Goal: Complete application form: Complete application form

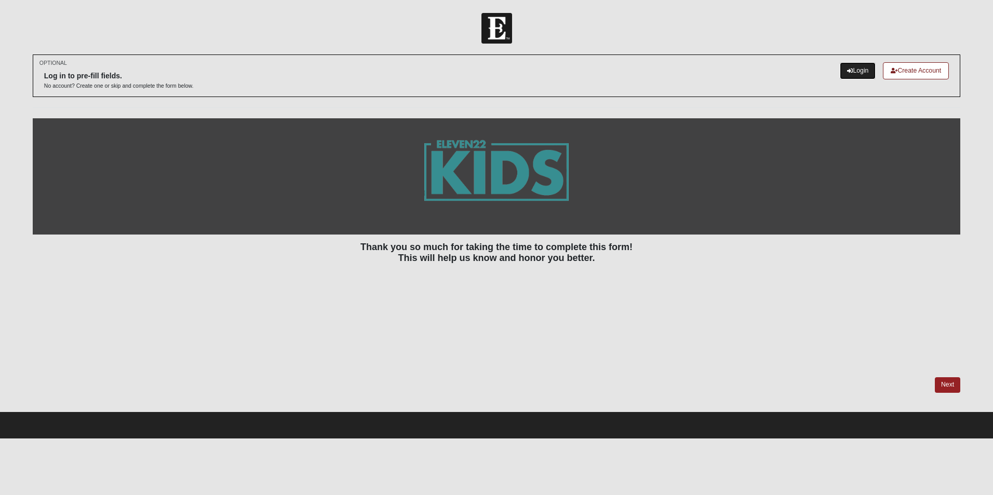
click at [855, 75] on link "Login" at bounding box center [858, 70] width 36 height 17
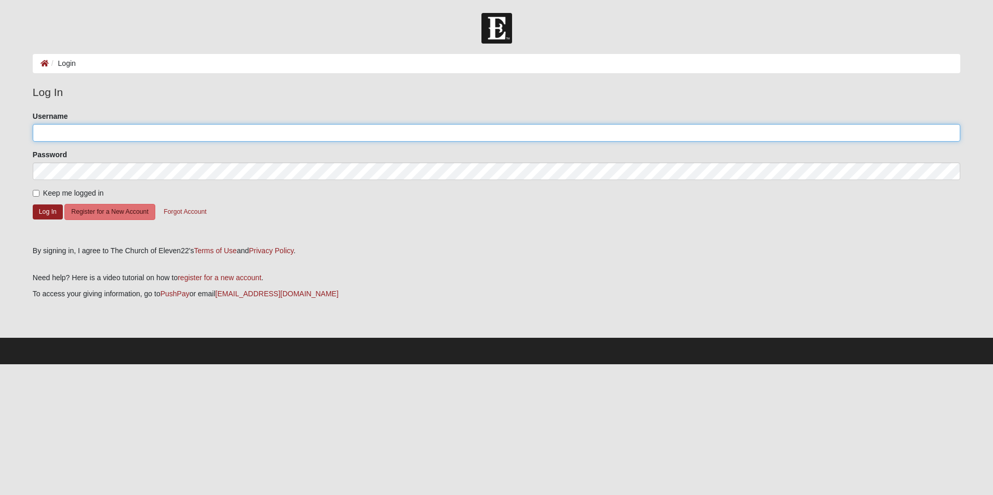
click at [73, 135] on input "Username" at bounding box center [496, 133] width 927 height 18
type input "[EMAIL_ADDRESS][DOMAIN_NAME]"
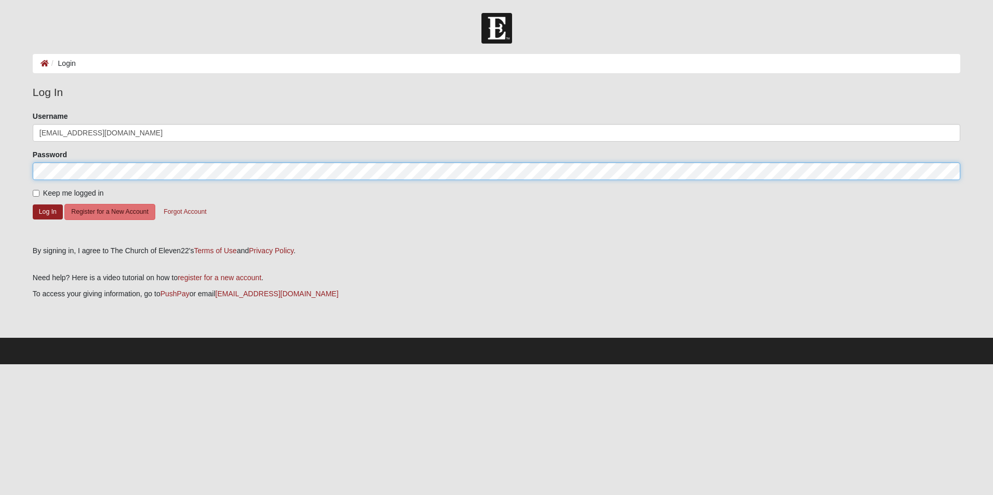
click at [33, 205] on button "Log In" at bounding box center [48, 212] width 30 height 15
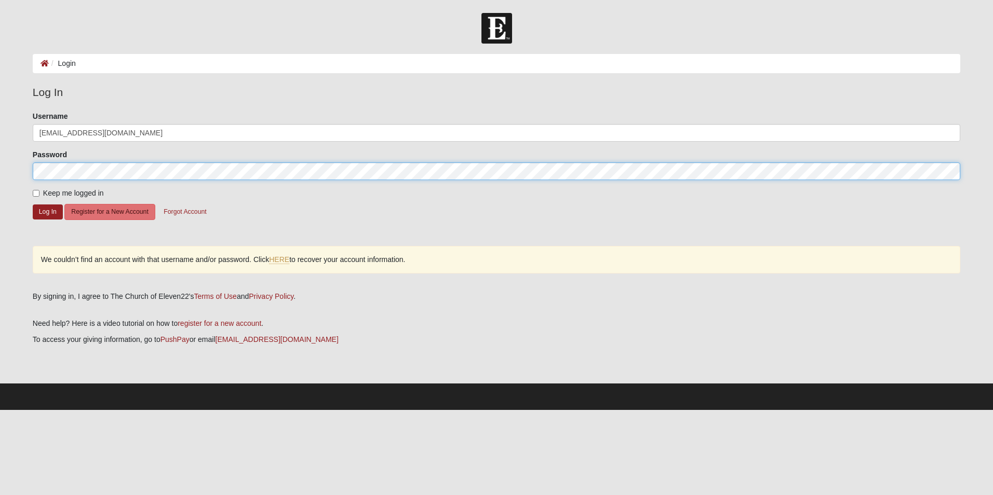
click at [10, 170] on form "Log In Login Login Error Log In Please correct the following: Username [EMAIL_A…" at bounding box center [496, 211] width 993 height 397
click at [33, 205] on button "Log In" at bounding box center [48, 212] width 30 height 15
click at [0, 168] on html "Log In Login Login Error Log In Please correct the following: Username [EMAIL_A…" at bounding box center [496, 205] width 993 height 410
click at [33, 205] on button "Log In" at bounding box center [48, 212] width 30 height 15
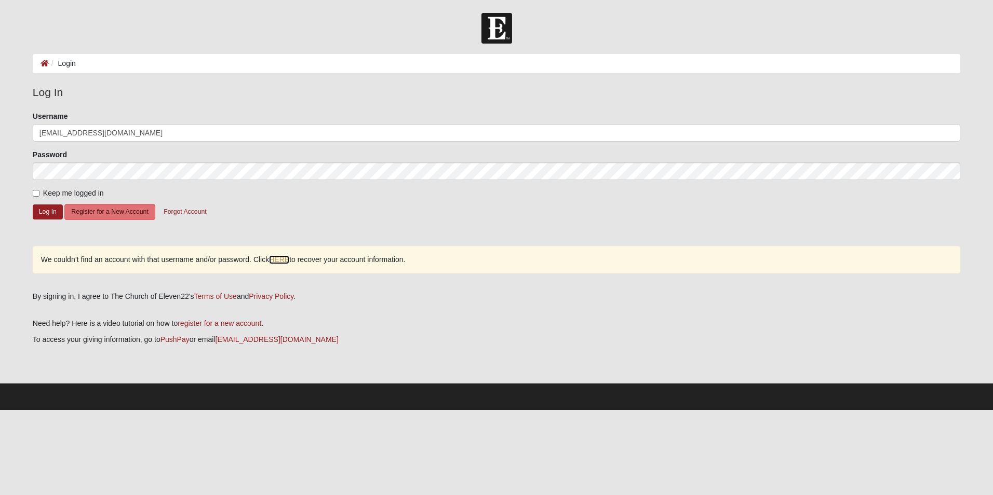
click at [276, 260] on link "HERE" at bounding box center [279, 259] width 20 height 9
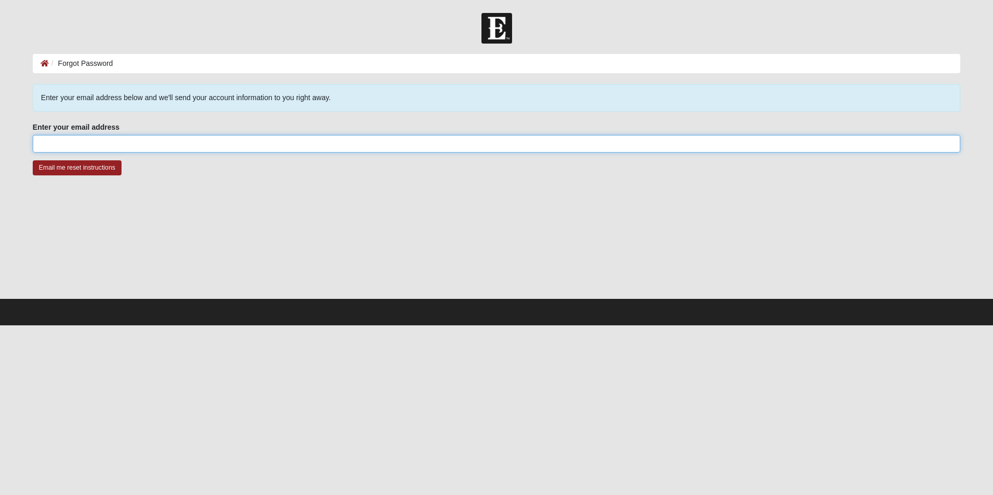
click at [99, 141] on input "Enter your email address" at bounding box center [496, 144] width 927 height 18
type input "[EMAIL_ADDRESS][DOMAIN_NAME]"
click at [86, 167] on input "Email me reset instructions" at bounding box center [77, 167] width 89 height 15
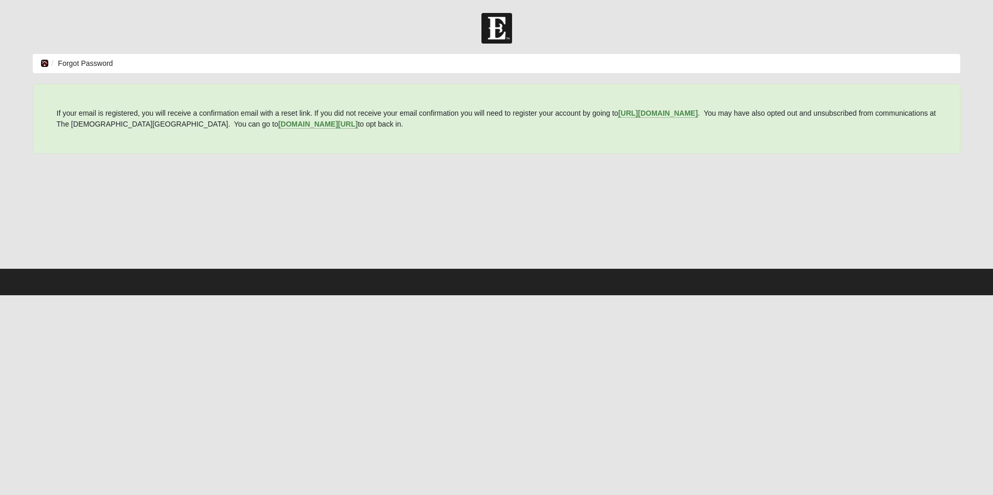
click at [43, 63] on icon at bounding box center [45, 63] width 8 height 7
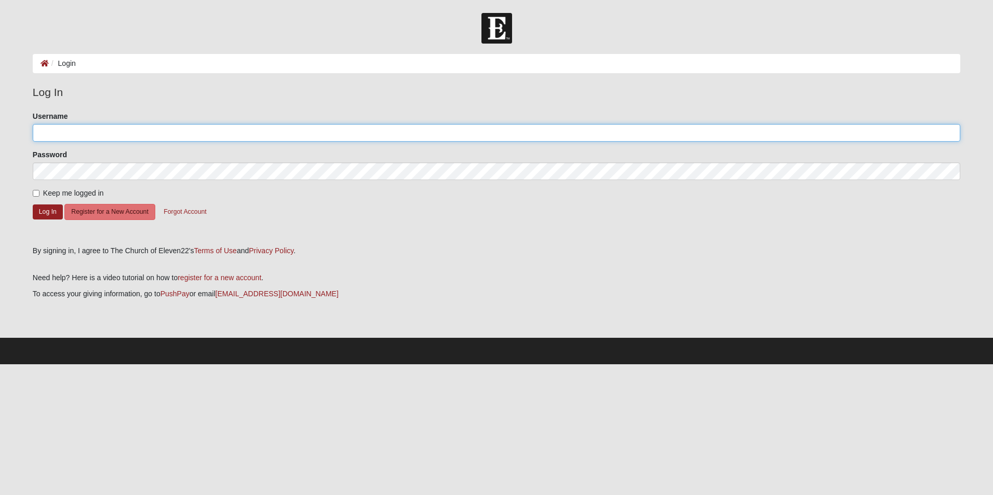
click at [123, 131] on input "Username" at bounding box center [496, 133] width 927 height 18
drag, startPoint x: 156, startPoint y: 131, endPoint x: 18, endPoint y: 138, distance: 138.3
click at [18, 138] on form "Log In Login Login Error Log In Please correct the following: Username ebloodwo…" at bounding box center [496, 189] width 993 height 352
type input "EBloodworth14"
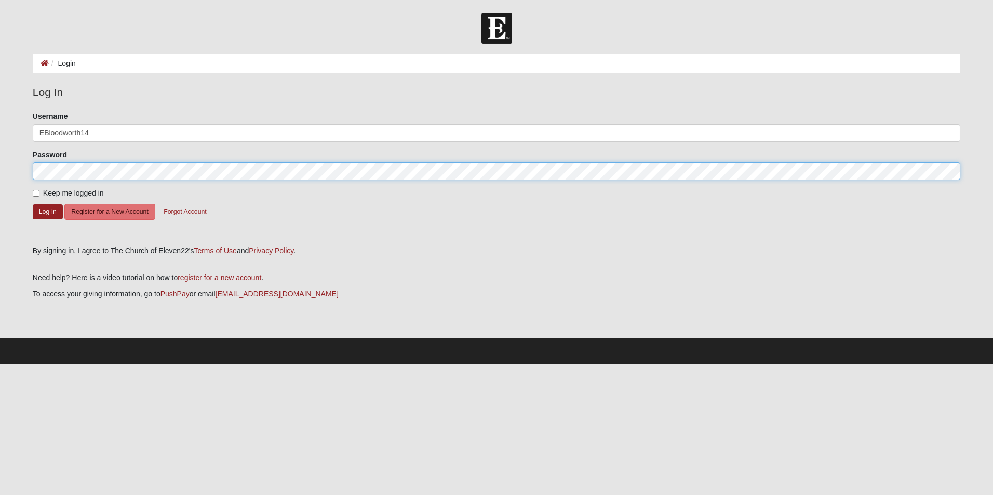
click at [33, 205] on button "Log In" at bounding box center [48, 212] width 30 height 15
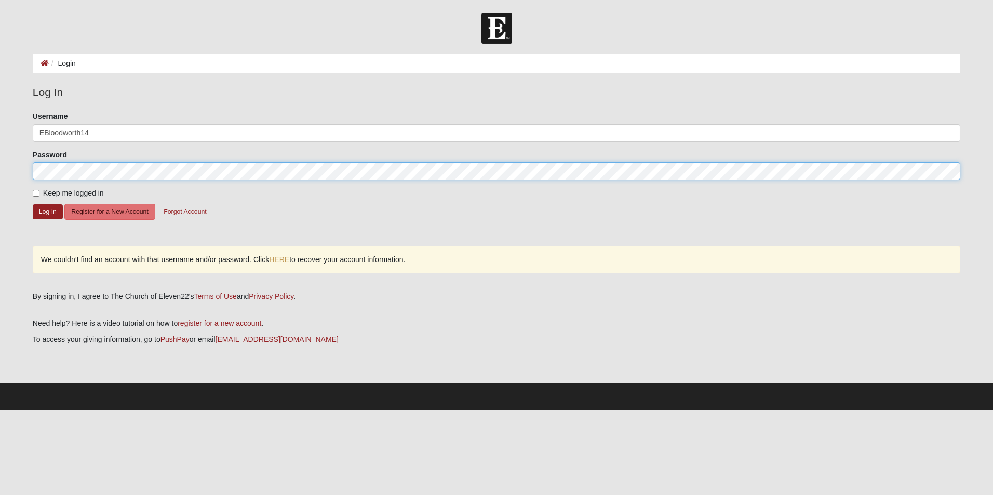
click at [0, 174] on html "Log In Login Login Error Log In Please correct the following: Username EBloodwo…" at bounding box center [496, 205] width 993 height 410
click at [33, 205] on button "Log In" at bounding box center [48, 212] width 30 height 15
click at [0, 171] on html "Log In Login Login Error Log In Please correct the following: Username EBloodwo…" at bounding box center [496, 205] width 993 height 410
click at [33, 205] on button "Log In" at bounding box center [48, 212] width 30 height 15
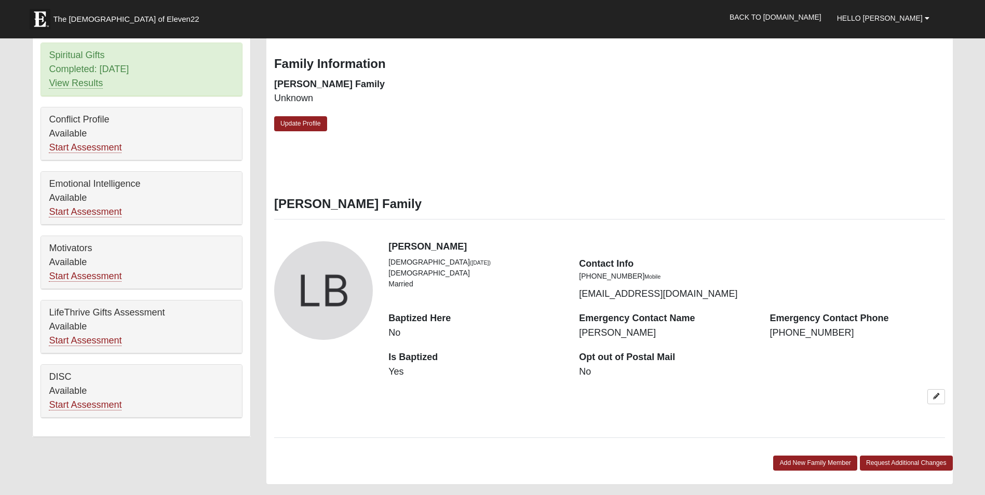
scroll to position [260, 0]
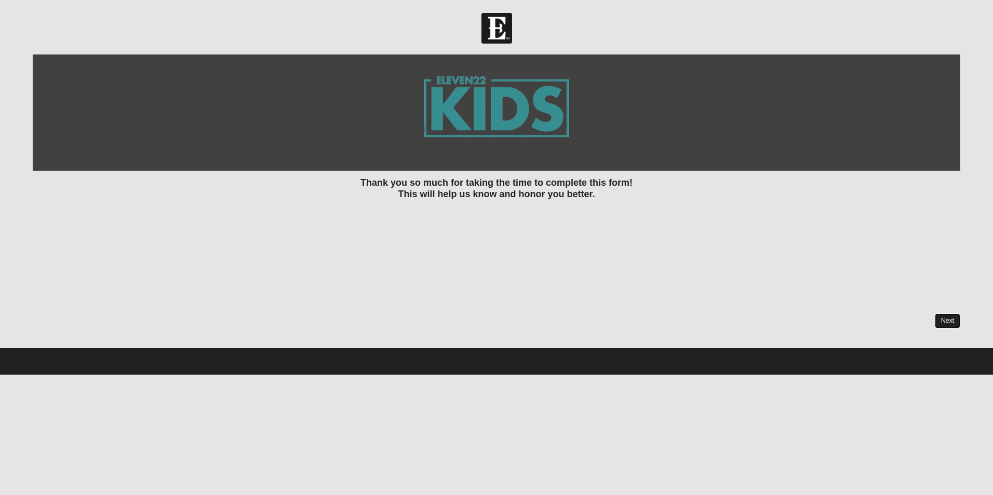
click at [955, 324] on link "Next" at bounding box center [947, 321] width 25 height 15
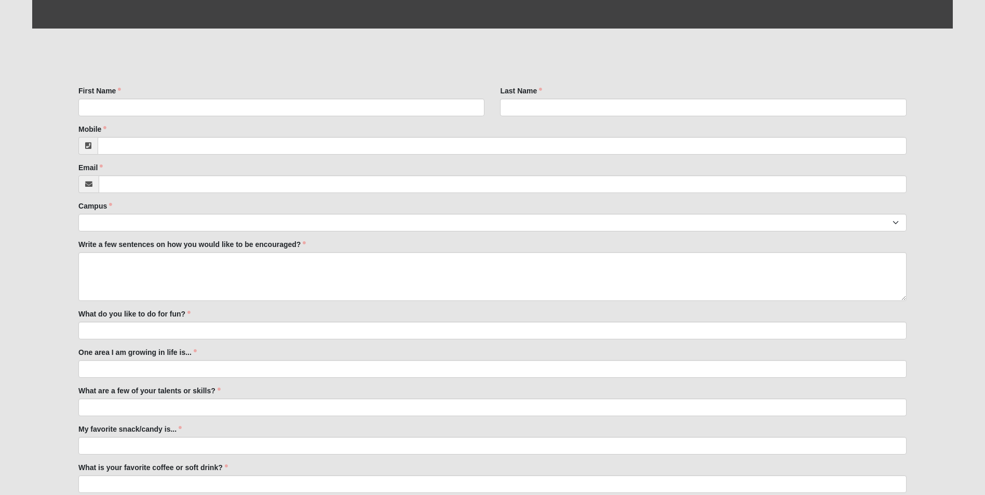
scroll to position [390, 0]
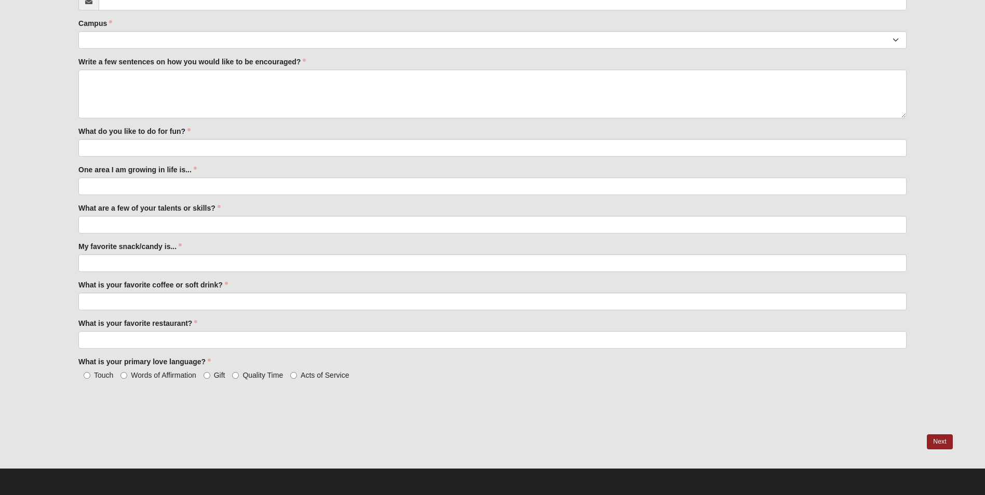
click at [157, 378] on span "Words of Affirmation" at bounding box center [163, 375] width 65 height 8
click at [127, 378] on input "Words of Affirmation" at bounding box center [123, 375] width 7 height 7
radio input "true"
click at [316, 374] on span "Acts of Service" at bounding box center [325, 375] width 48 height 8
click at [297, 374] on input "Acts of Service" at bounding box center [293, 375] width 7 height 7
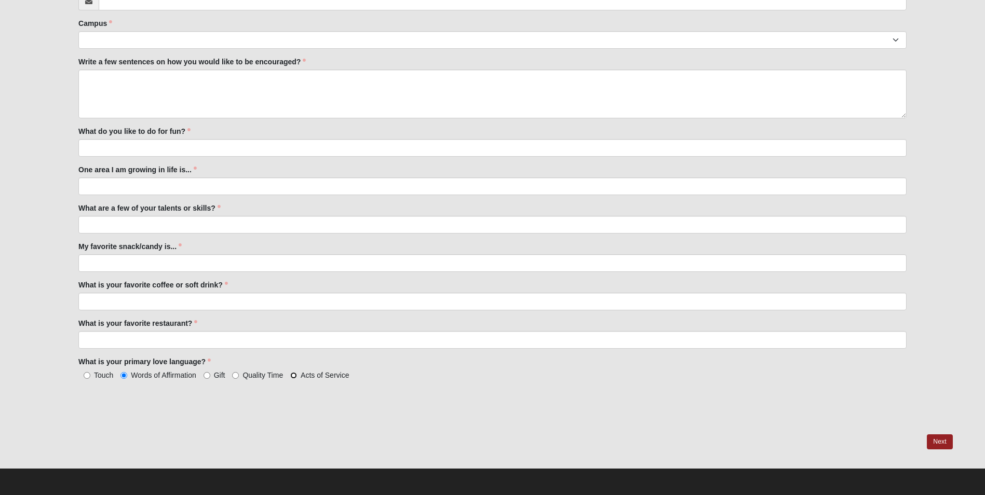
radio input "true"
click at [112, 340] on input "What is your favorite restaurant?" at bounding box center [492, 340] width 828 height 18
click at [45, 314] on div "First Name First Name is required. Last Name Last Name is required. Mobile Mobi…" at bounding box center [492, 145] width 920 height 577
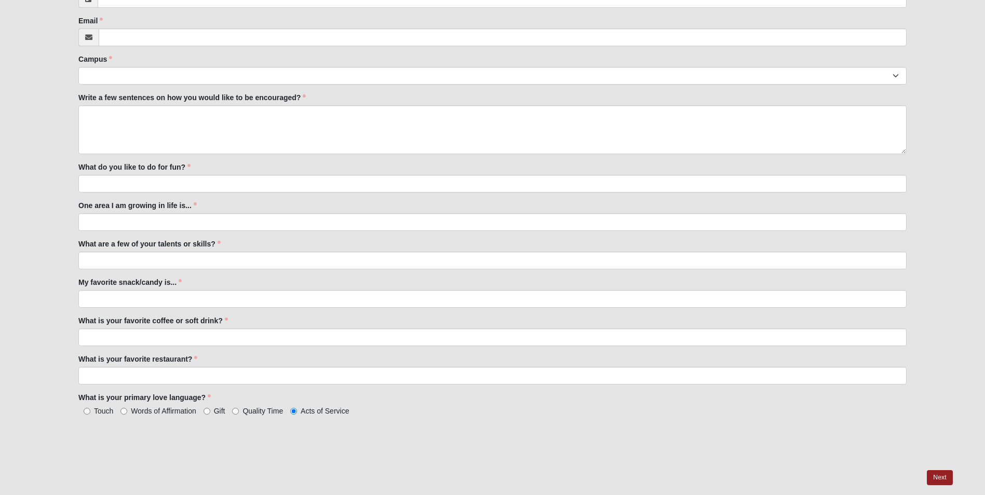
scroll to position [339, 0]
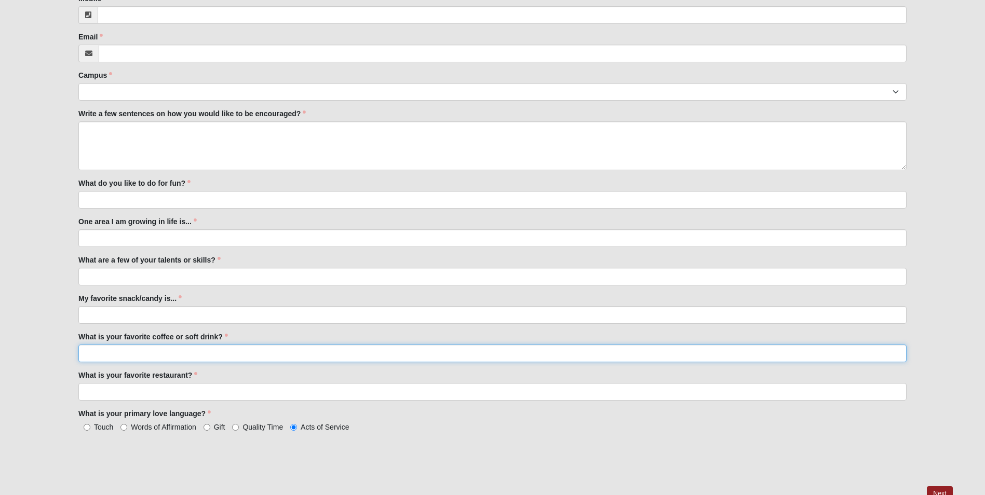
click at [152, 358] on input "What is your favorite coffee or soft drink?" at bounding box center [492, 354] width 828 height 18
type input "Black coffee!"
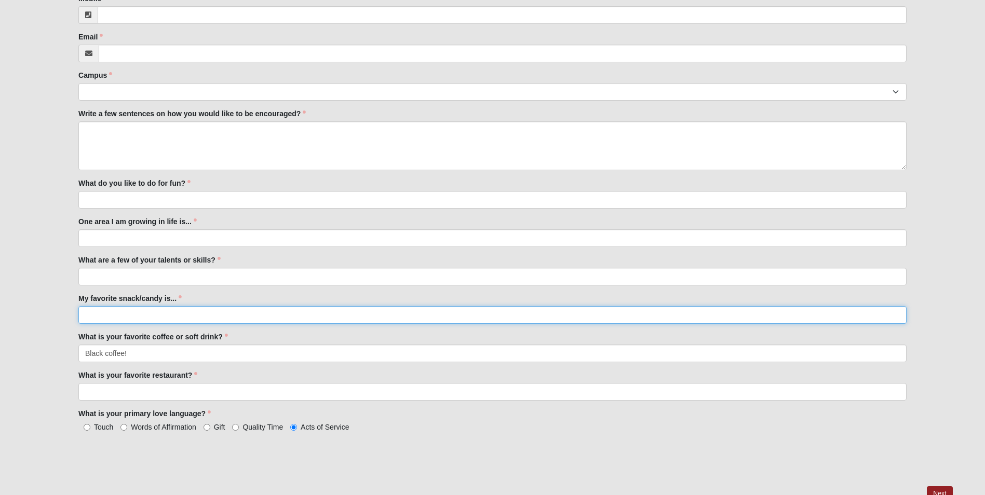
click at [168, 319] on input "My favorite snack/candy is..." at bounding box center [492, 315] width 828 height 18
type input "O"
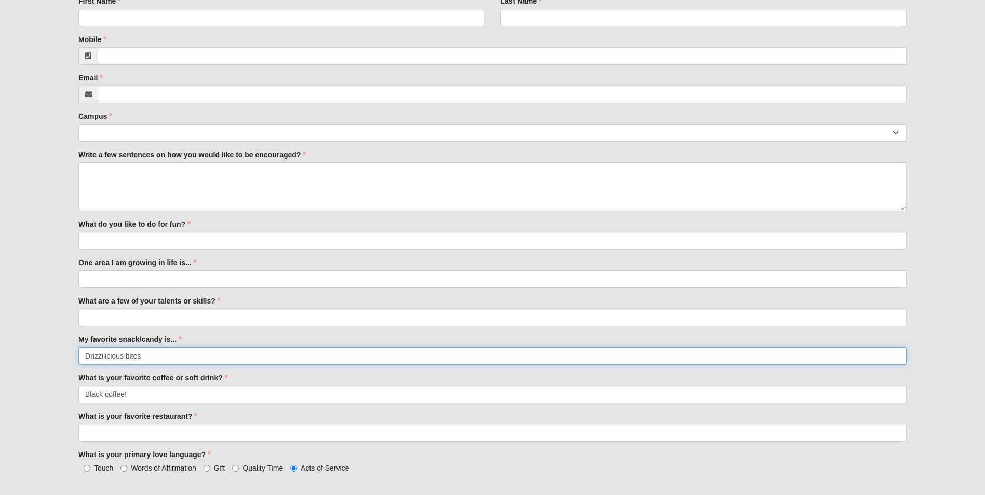
scroll to position [183, 0]
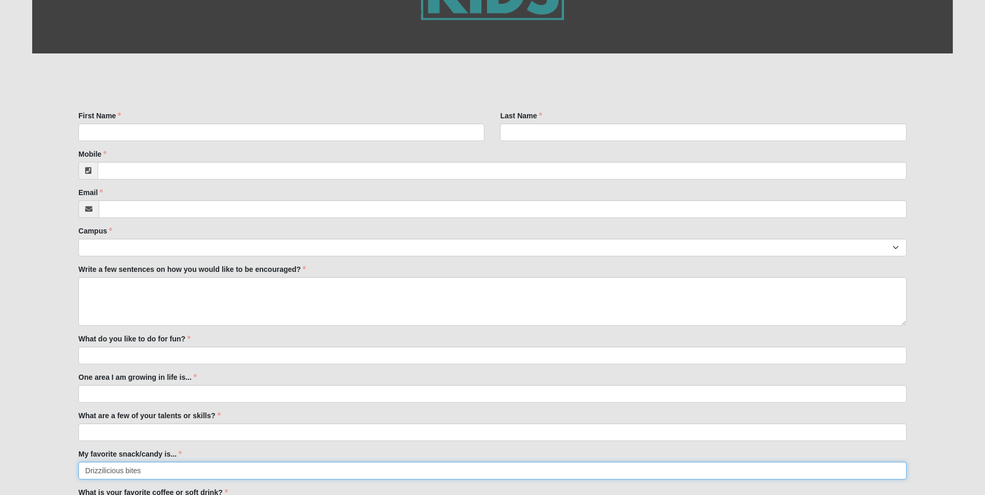
type input "Drizzilicious bites"
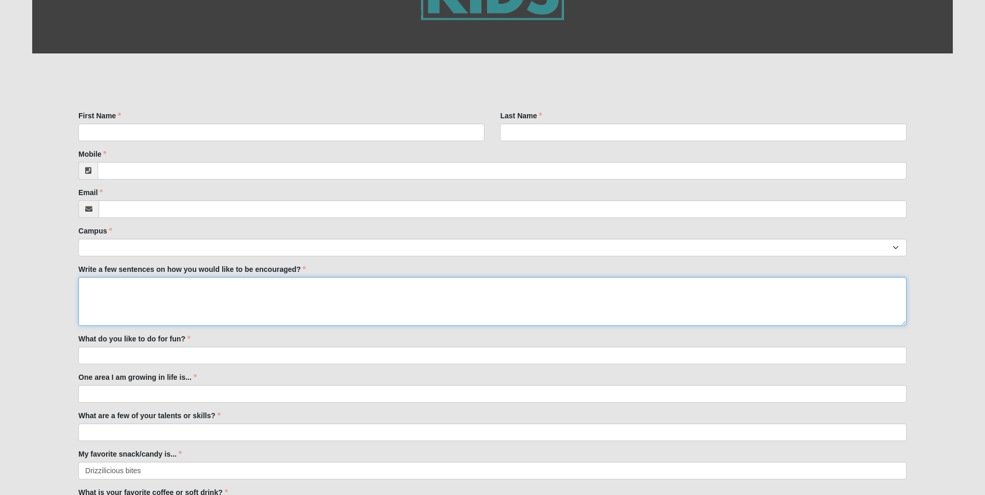
click at [143, 297] on textarea "Write a few sentences on how you would like to be encouraged?" at bounding box center [492, 301] width 828 height 49
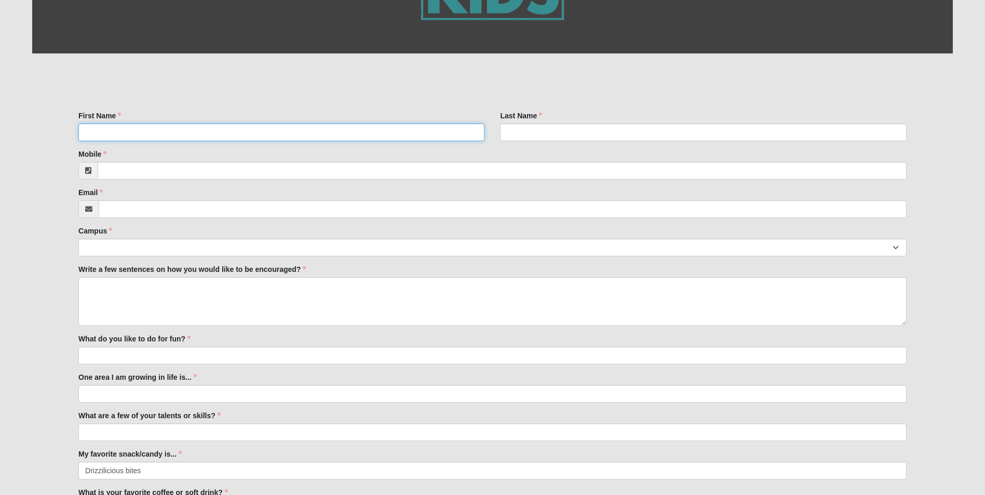
click at [171, 131] on input "First Name" at bounding box center [281, 133] width 406 height 18
type input "[PERSON_NAME]"
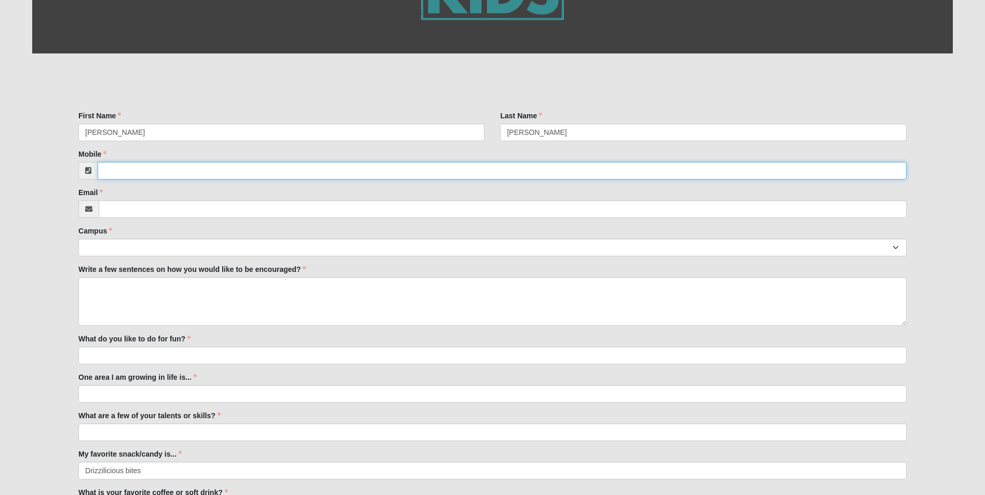
type input "8506375306"
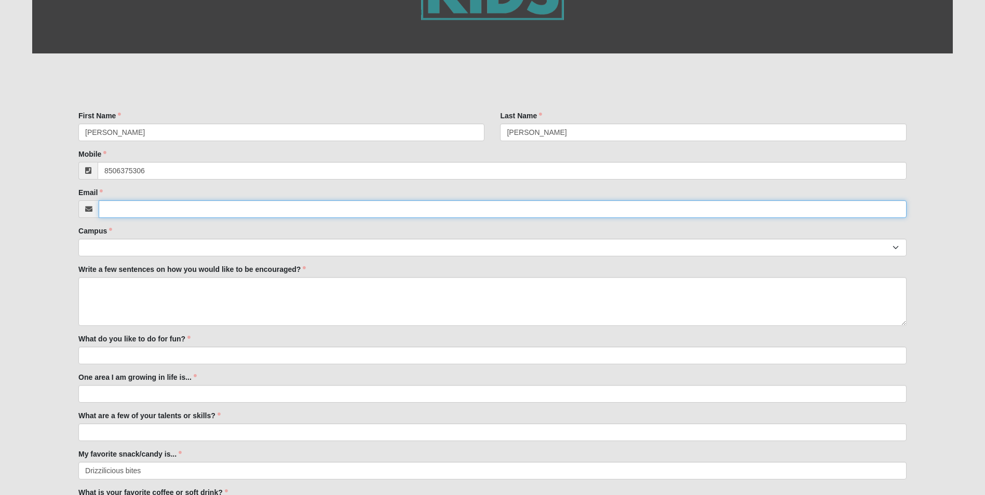
type input "[EMAIL_ADDRESS][DOMAIN_NAME]"
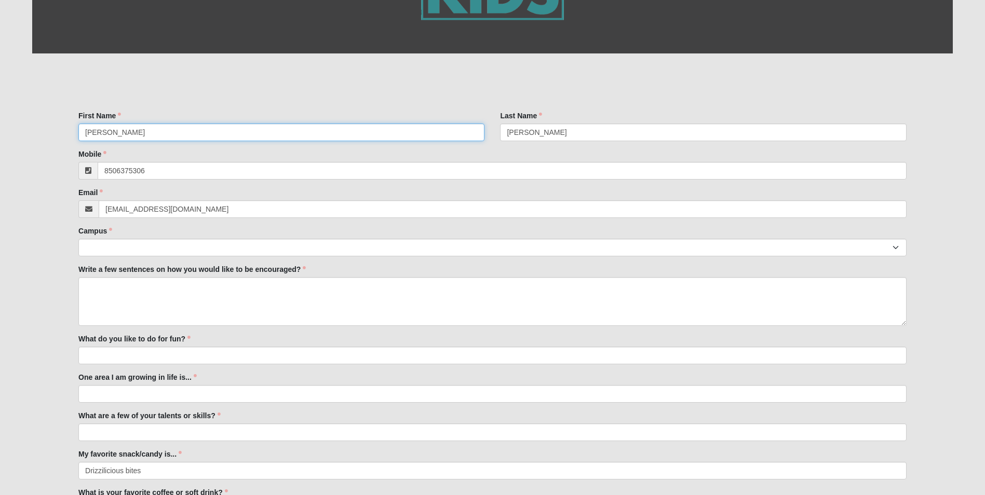
type input "[PHONE_NUMBER]"
click at [144, 252] on select "Arlington Baymeadows Eleven22 Online [PERSON_NAME][GEOGRAPHIC_DATA] Jesup [GEOG…" at bounding box center [492, 248] width 828 height 18
select select "3"
click at [78, 239] on select "Arlington Baymeadows Eleven22 Online [PERSON_NAME][GEOGRAPHIC_DATA] Jesup [GEOG…" at bounding box center [492, 248] width 828 height 18
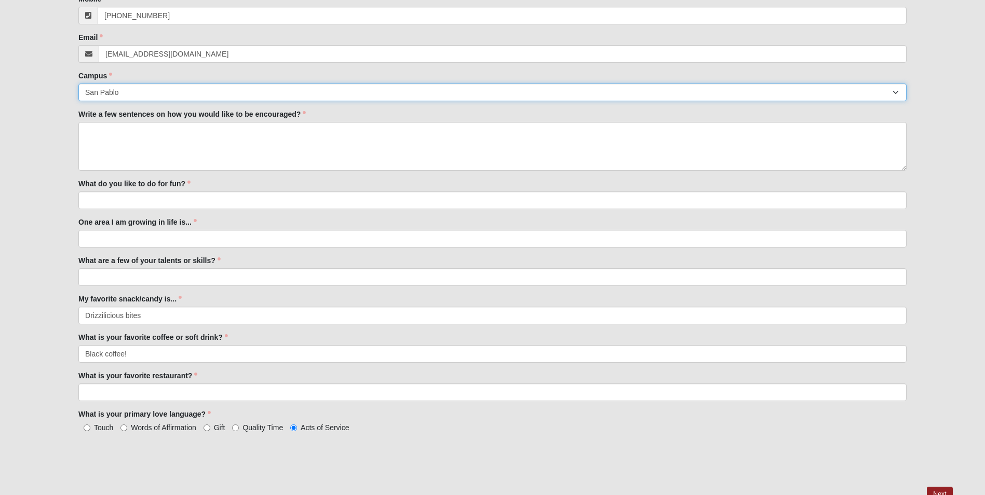
scroll to position [339, 0]
click at [139, 242] on input "One area I am growing in life is..." at bounding box center [492, 239] width 828 height 18
type input "M"
type input "E"
click at [242, 237] on input "Being more bold in my [DEMOGRAPHIC_DATA] proclamation." at bounding box center [492, 239] width 828 height 18
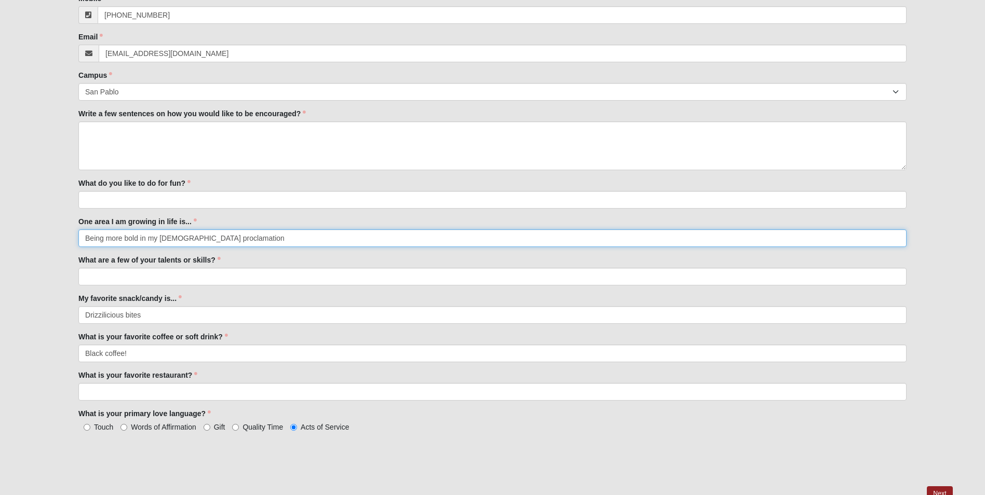
type input "Being more bold in my [DEMOGRAPHIC_DATA] proclamation"
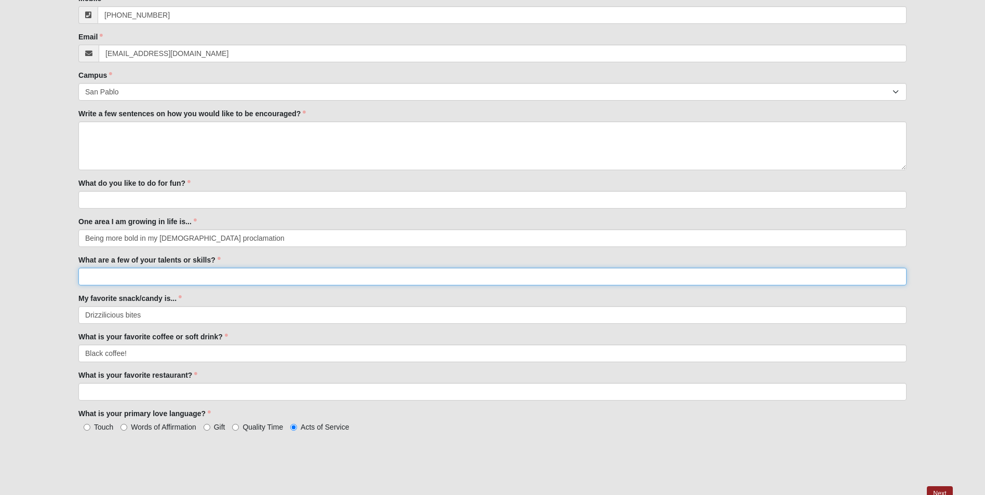
click at [182, 279] on input "What are a few of your talents or skills?" at bounding box center [492, 277] width 828 height 18
click at [161, 395] on input "What is your favorite restaurant?" at bounding box center [492, 392] width 828 height 18
type input "Truefood Kitchen"
click at [41, 453] on div "First Name [PERSON_NAME] First Name is required. Last Name [PERSON_NAME] Last N…" at bounding box center [492, 197] width 920 height 577
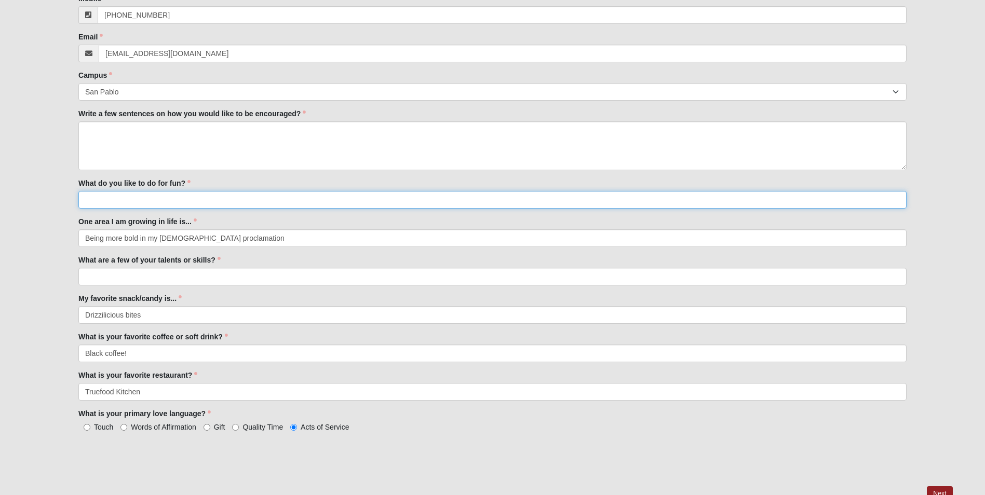
click at [132, 202] on input "What do you like to do for fun?" at bounding box center [492, 200] width 828 height 18
type input "Hike, exercise, watch sports"
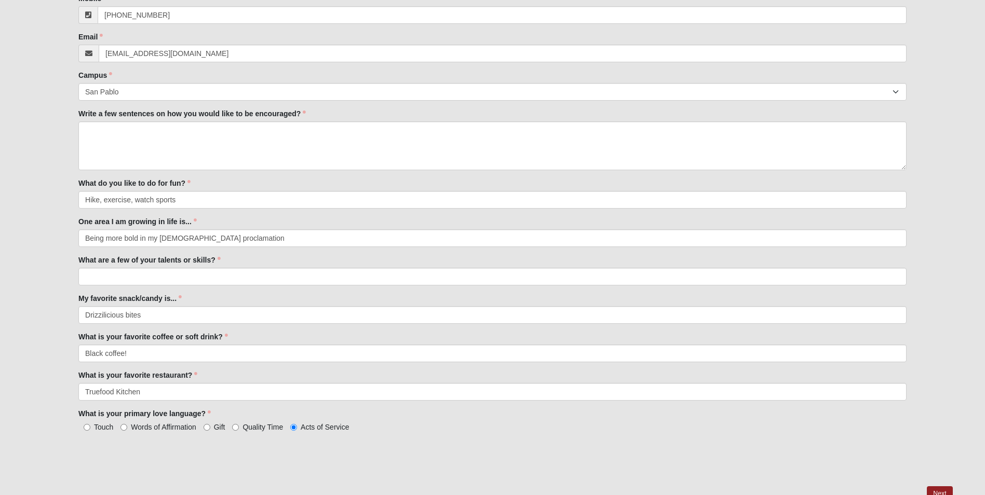
click at [41, 186] on div "First Name [PERSON_NAME] First Name is required. Last Name [PERSON_NAME] Last N…" at bounding box center [492, 197] width 920 height 577
click at [127, 272] on input "What are a few of your talents or skills?" at bounding box center [492, 277] width 828 height 18
type input "G"
click at [118, 277] on input "Athletic, I think I'm intelligent," at bounding box center [492, 277] width 828 height 18
click at [155, 276] on input "Athletic, I like to think I'm intelligent," at bounding box center [492, 277] width 828 height 18
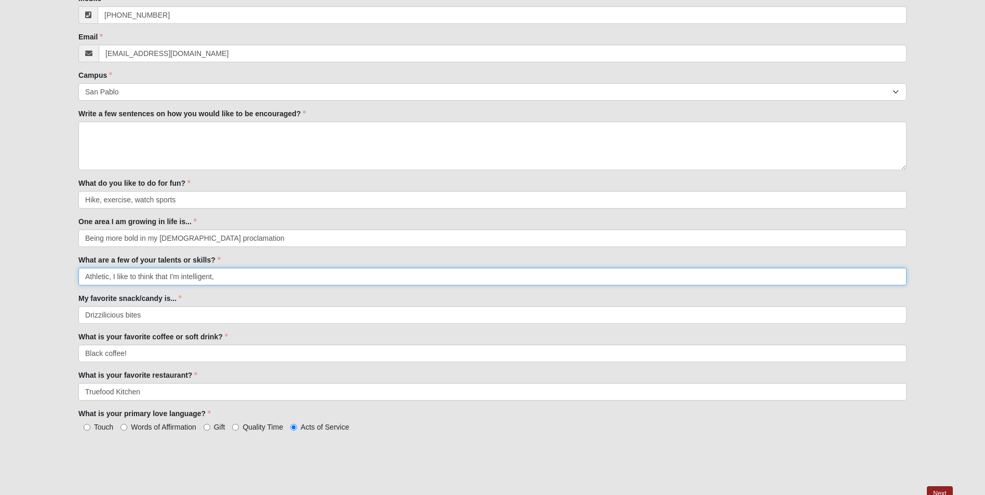
click at [236, 272] on input "Athletic, I like to think that I'm intelligent," at bounding box center [492, 277] width 828 height 18
type input "Athletic, I like to think that I'm intelligent"
click at [55, 213] on div "First Name [PERSON_NAME] First Name is required. Last Name [PERSON_NAME] Last N…" at bounding box center [492, 197] width 920 height 577
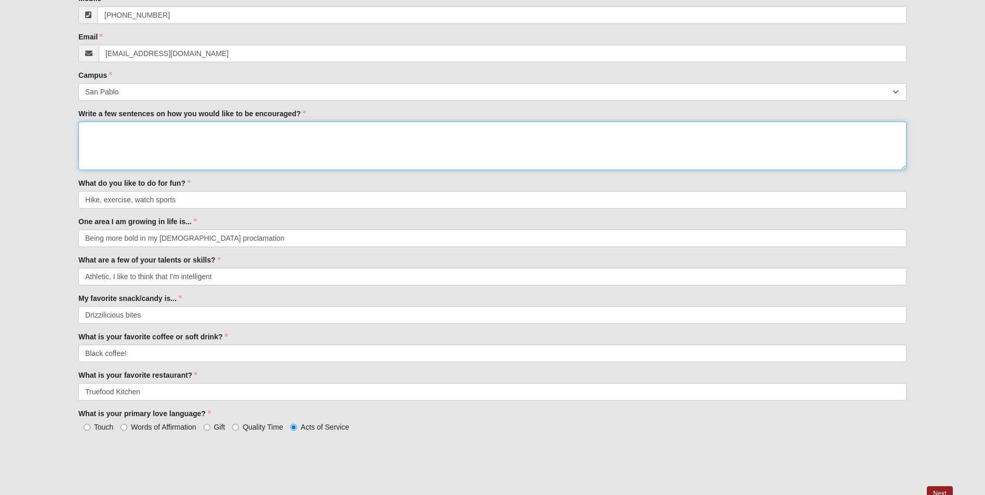
click at [191, 147] on textarea "Write a few sentences on how you would like to be encouraged?" at bounding box center [492, 146] width 828 height 49
type textarea "I"
click at [197, 136] on textarea "Write a few sentences on how you would like to be encouraged?" at bounding box center [492, 146] width 828 height 49
type textarea "I'd like encouragement on being more proactive in inviting people to [DEMOGRAPH…"
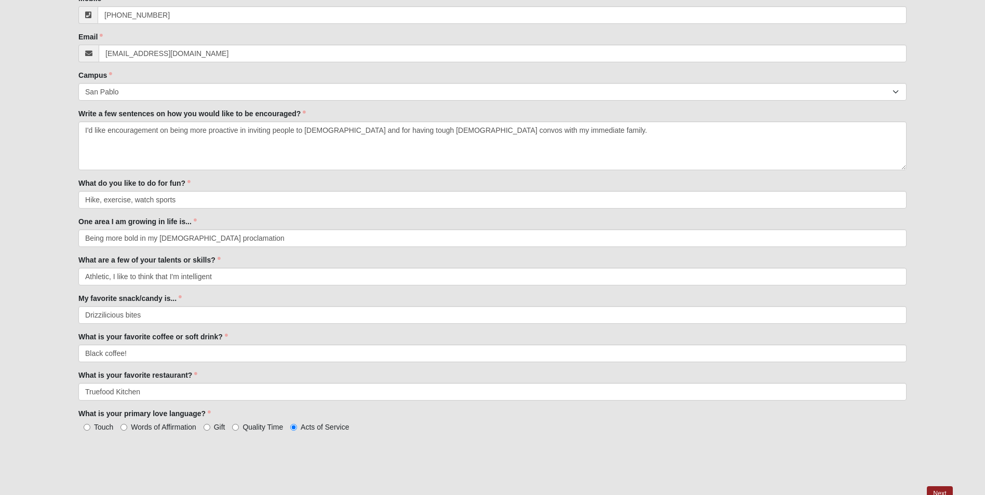
click at [43, 226] on div "First Name [PERSON_NAME] First Name is required. Last Name [PERSON_NAME] Last N…" at bounding box center [492, 197] width 920 height 577
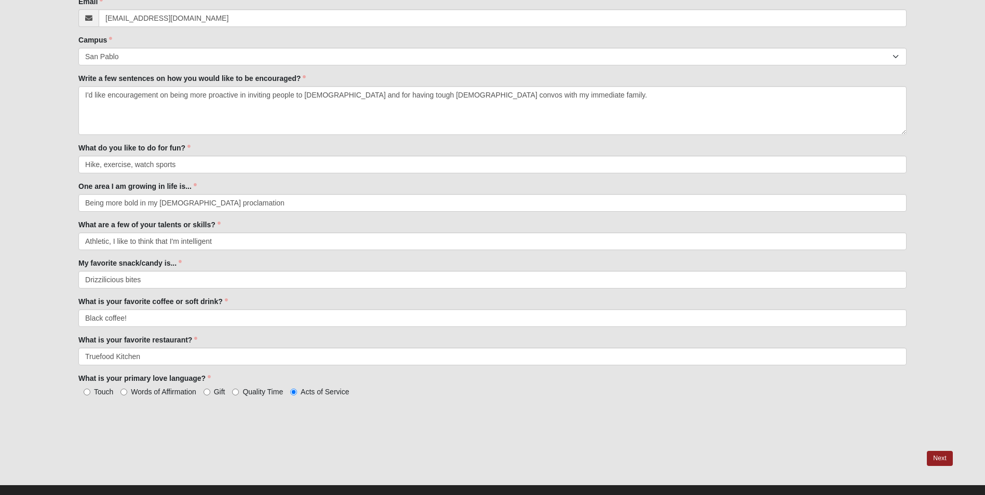
scroll to position [390, 0]
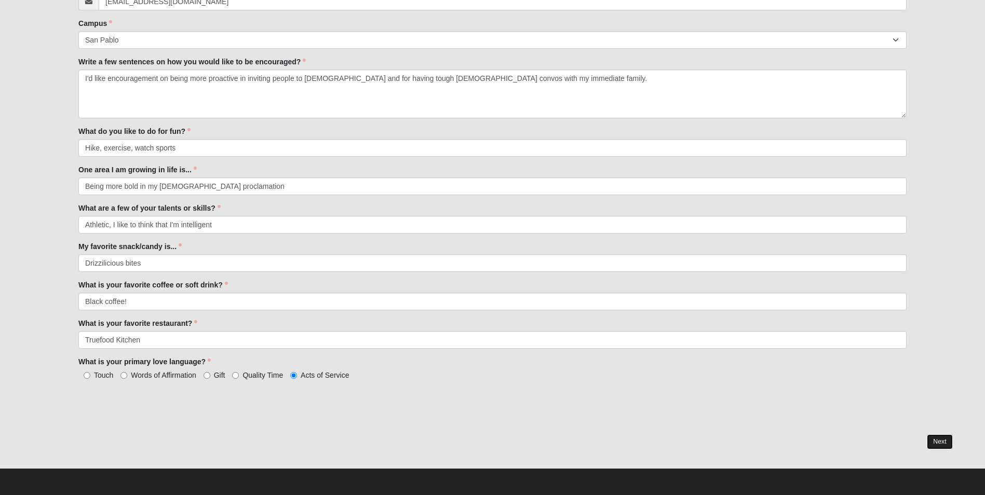
click at [948, 445] on link "Next" at bounding box center [939, 442] width 25 height 15
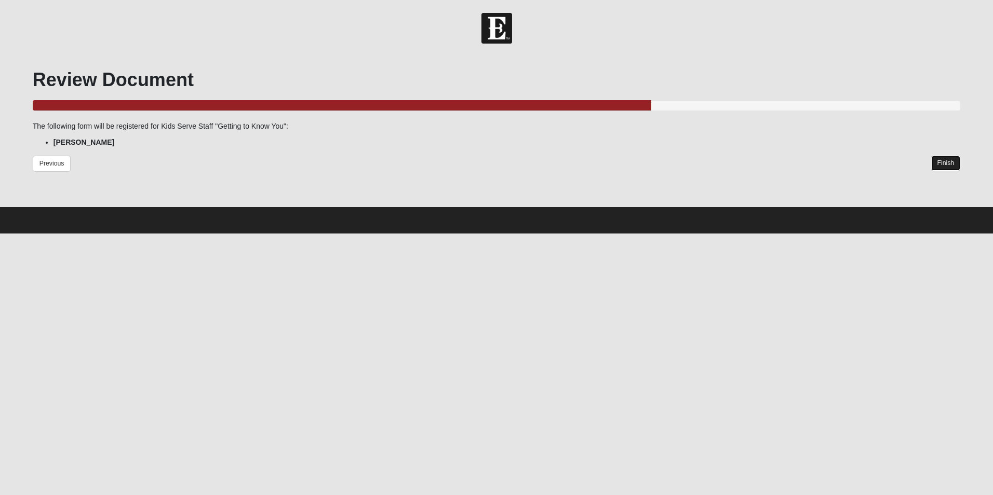
click at [943, 163] on link "Finish" at bounding box center [946, 163] width 30 height 15
